Goal: Complete application form

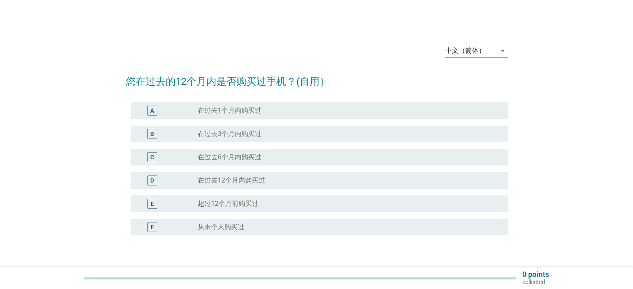
click at [513, 46] on div "中文（简体） arrow_drop_down 您在过去的12个月内是否购买过手机？(自用） A radio_button_unchecked 在过去1个月内购…" at bounding box center [316, 161] width 395 height 261
click at [495, 55] on div "中文（简体）" at bounding box center [470, 50] width 51 height 13
click at [481, 75] on div "Bahasa Melayu" at bounding box center [475, 77] width 49 height 10
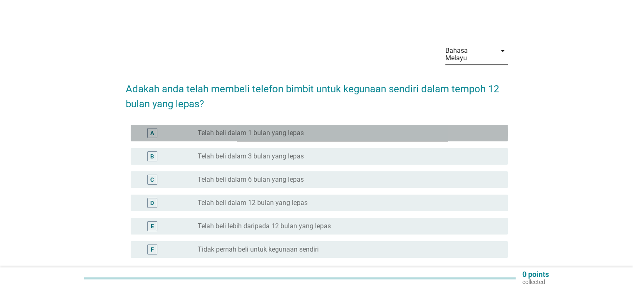
click at [147, 128] on div "A" at bounding box center [152, 133] width 10 height 10
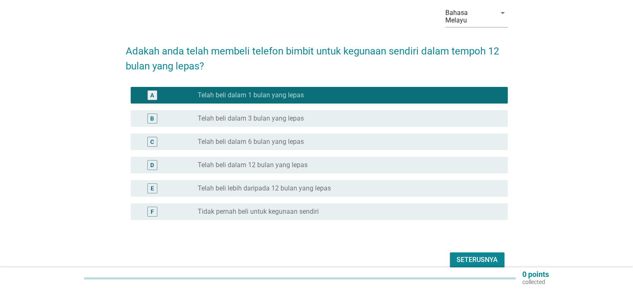
scroll to position [70, 0]
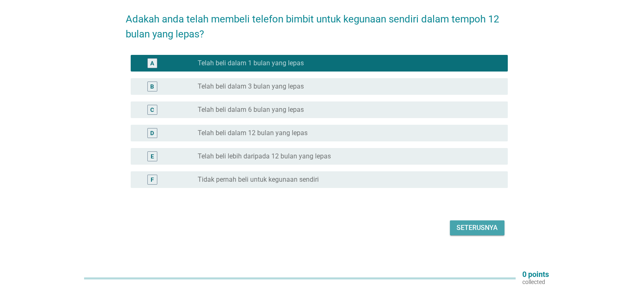
click at [480, 228] on button "Seterusnya" at bounding box center [477, 228] width 55 height 15
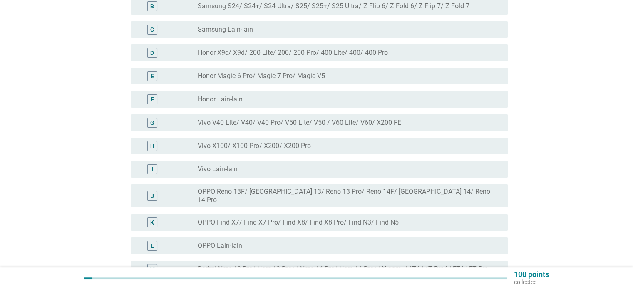
scroll to position [166, 0]
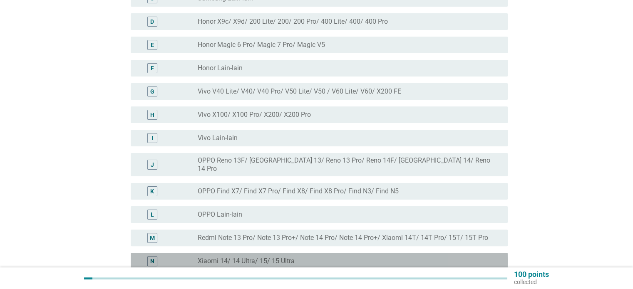
click at [239, 257] on label "Xiaomi 14/ 14 Ultra/ 15/ 15 Ultra" at bounding box center [246, 261] width 97 height 8
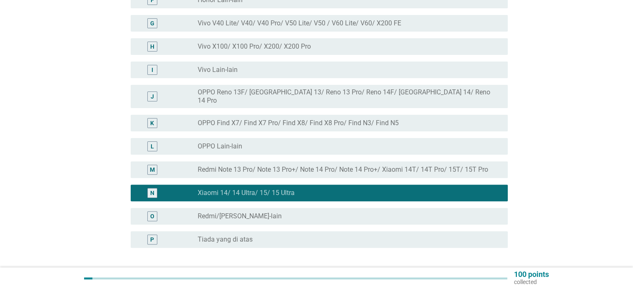
scroll to position [250, 0]
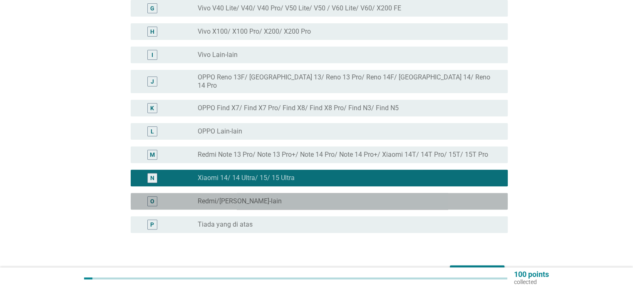
click at [263, 197] on label "Redmi/[PERSON_NAME]-lain" at bounding box center [240, 201] width 84 height 8
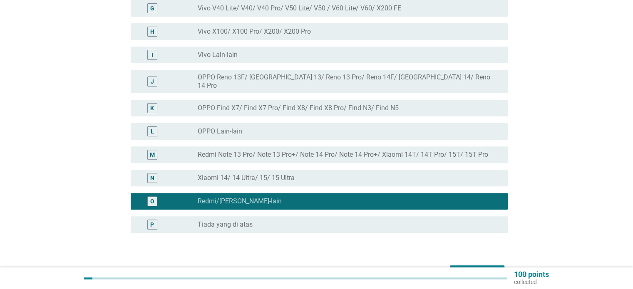
click at [478, 268] on div "Seterusnya" at bounding box center [476, 273] width 41 height 10
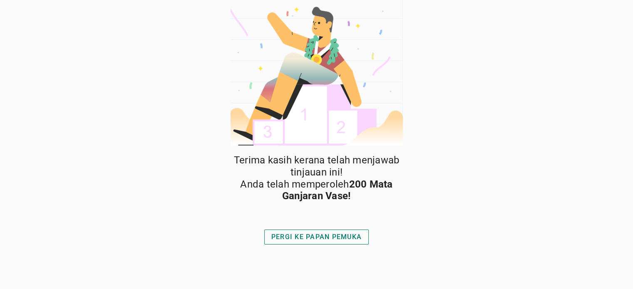
click at [336, 238] on div "PERGI KE PAPAN PEMUKA" at bounding box center [316, 237] width 90 height 10
